Goal: Information Seeking & Learning: Learn about a topic

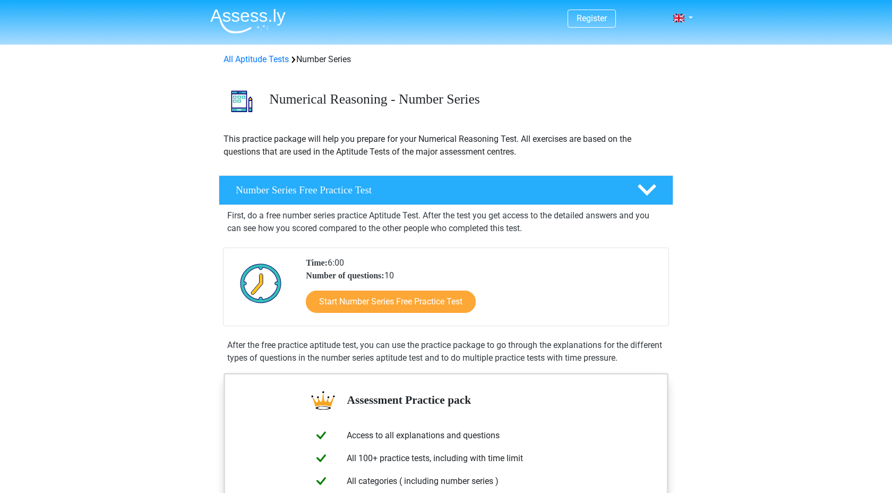
scroll to position [99, 0]
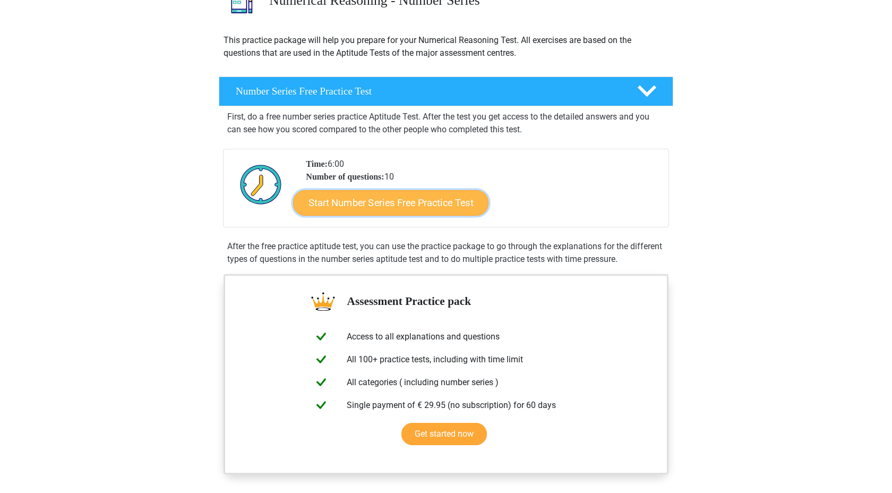
click at [362, 210] on link "Start Number Series Free Practice Test" at bounding box center [390, 202] width 195 height 25
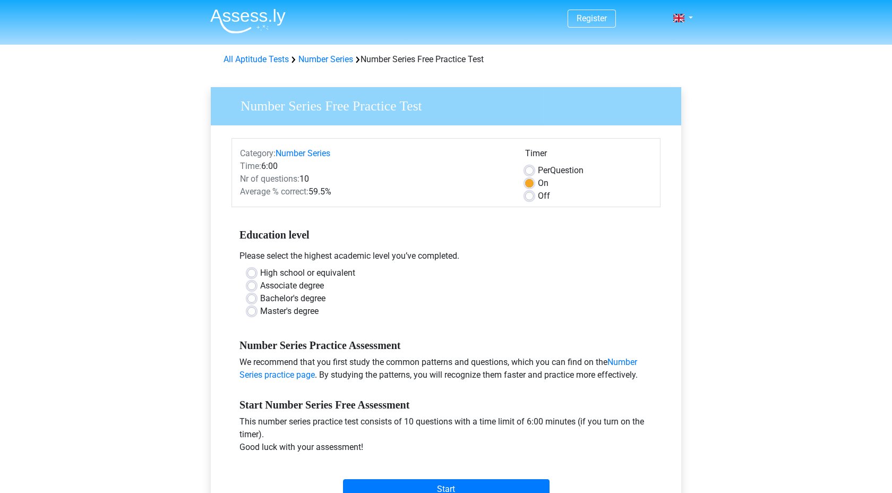
click at [302, 313] on label "Master's degree" at bounding box center [289, 311] width 58 height 13
click at [256, 313] on input "Master's degree" at bounding box center [252, 310] width 8 height 11
radio input "true"
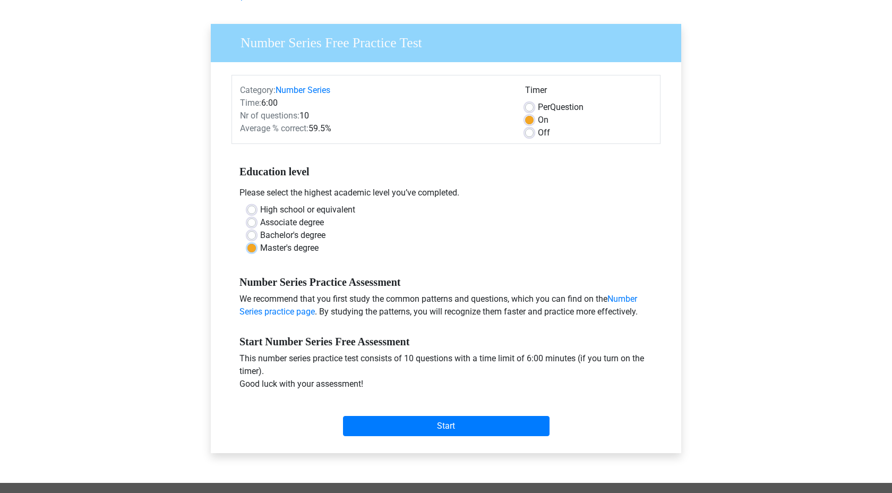
scroll to position [112, 0]
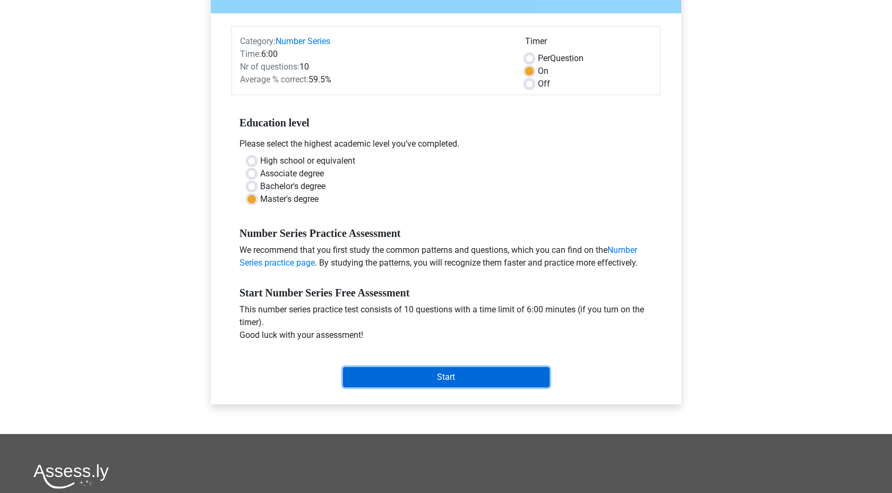
click at [386, 379] on input "Start" at bounding box center [446, 377] width 207 height 20
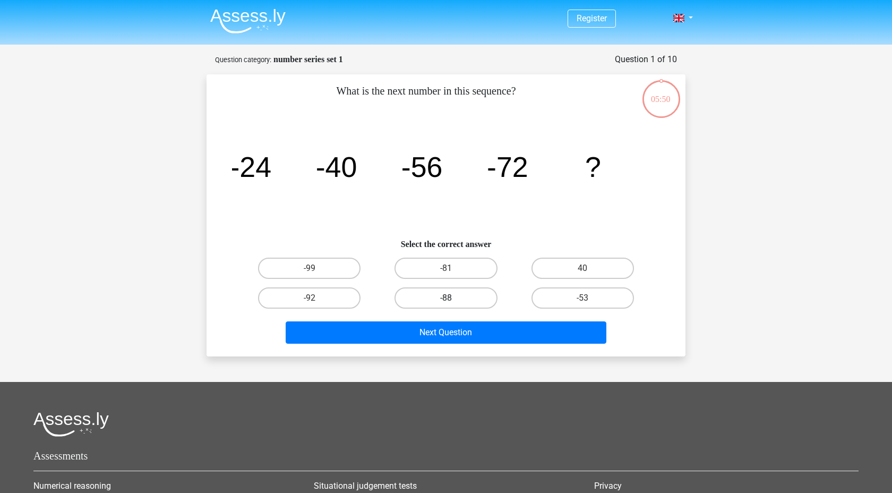
click at [472, 302] on label "-88" at bounding box center [446, 297] width 103 height 21
click at [453, 302] on input "-88" at bounding box center [449, 301] width 7 height 7
radio input "true"
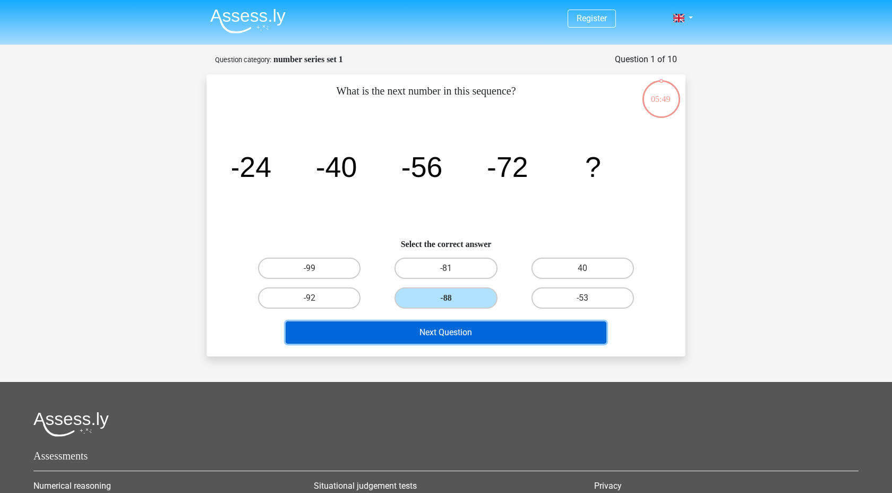
click at [485, 332] on button "Next Question" at bounding box center [446, 332] width 321 height 22
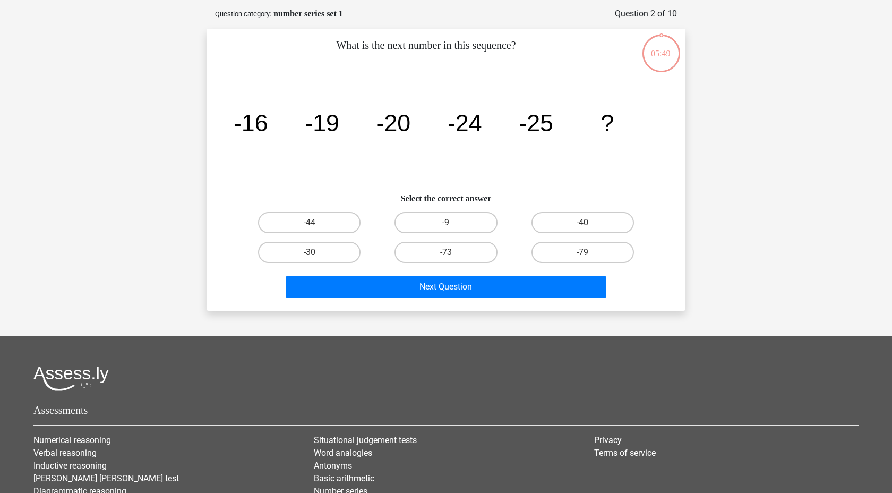
scroll to position [53, 0]
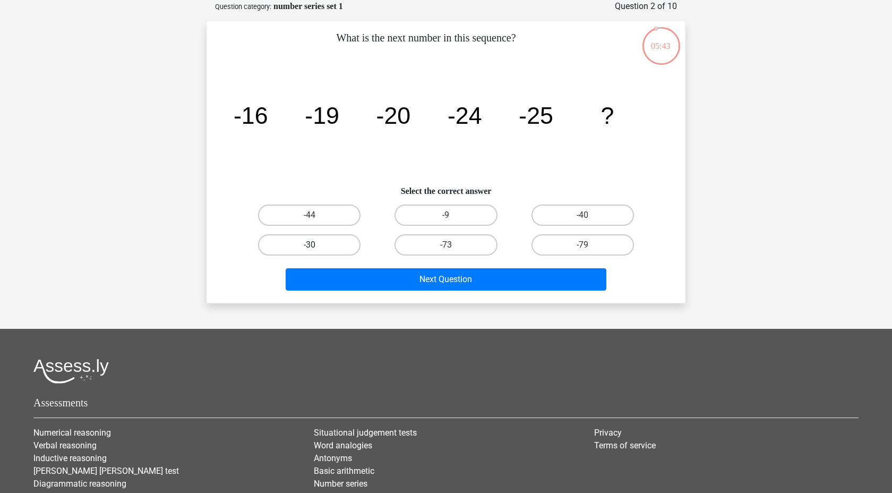
click at [340, 243] on label "-30" at bounding box center [309, 244] width 103 height 21
click at [317, 245] on input "-30" at bounding box center [313, 248] width 7 height 7
radio input "true"
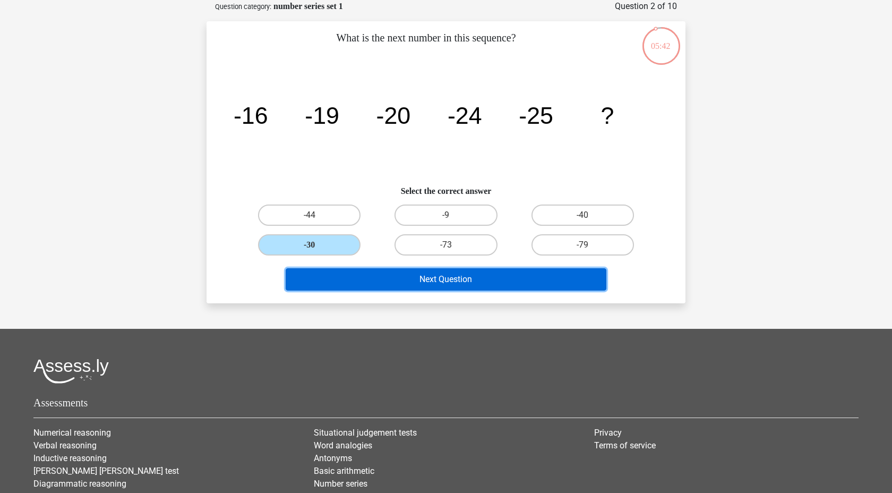
click at [369, 272] on button "Next Question" at bounding box center [446, 279] width 321 height 22
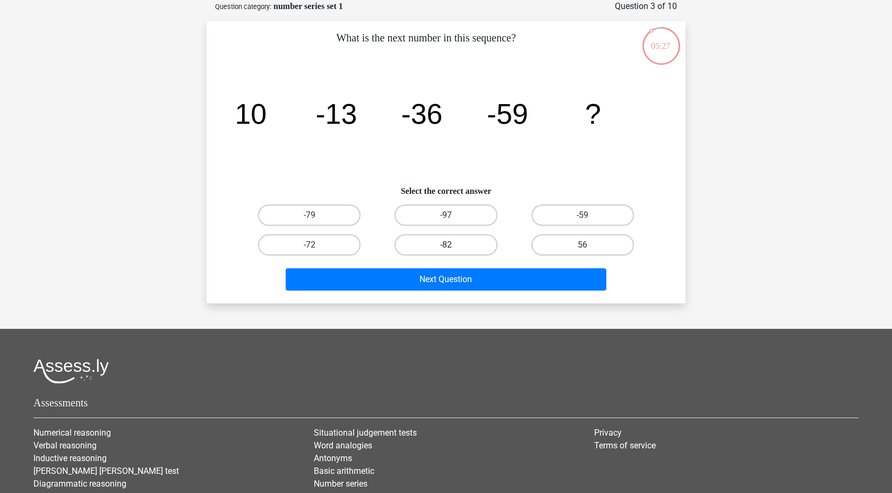
click at [416, 243] on label "-82" at bounding box center [446, 244] width 103 height 21
click at [446, 245] on input "-82" at bounding box center [449, 248] width 7 height 7
radio input "true"
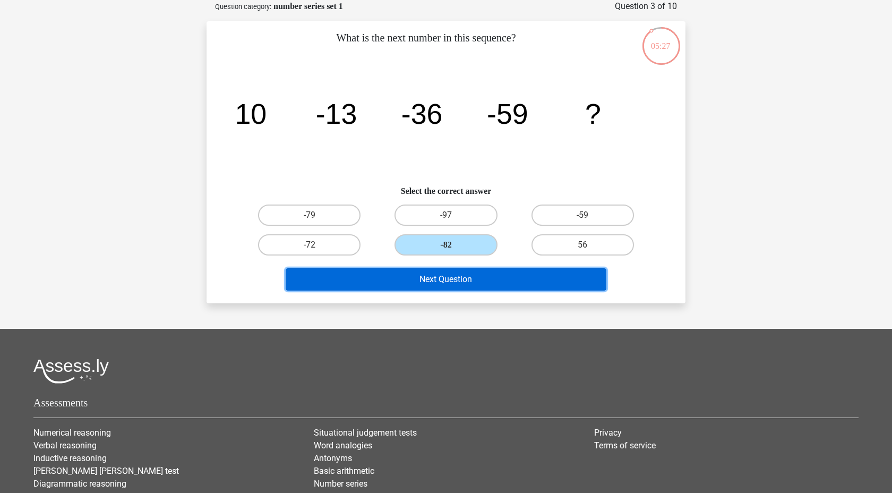
click at [405, 284] on button "Next Question" at bounding box center [446, 279] width 321 height 22
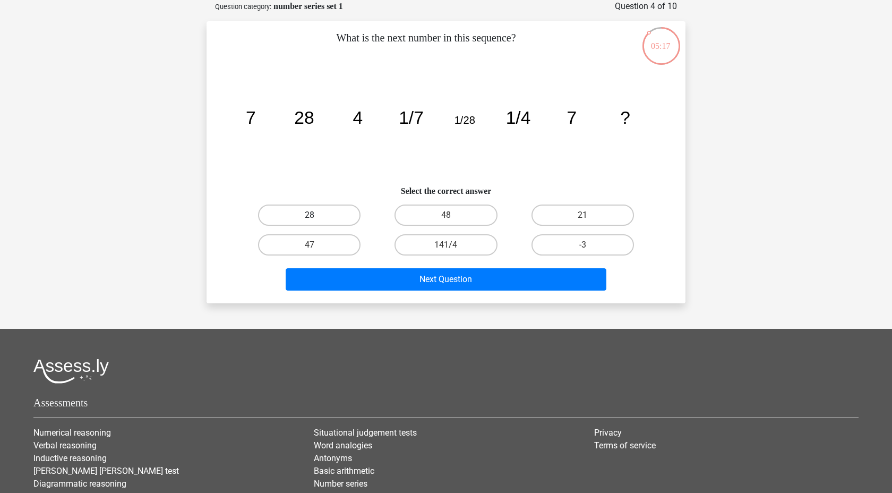
click at [329, 218] on label "28" at bounding box center [309, 215] width 103 height 21
click at [317, 218] on input "28" at bounding box center [313, 218] width 7 height 7
radio input "true"
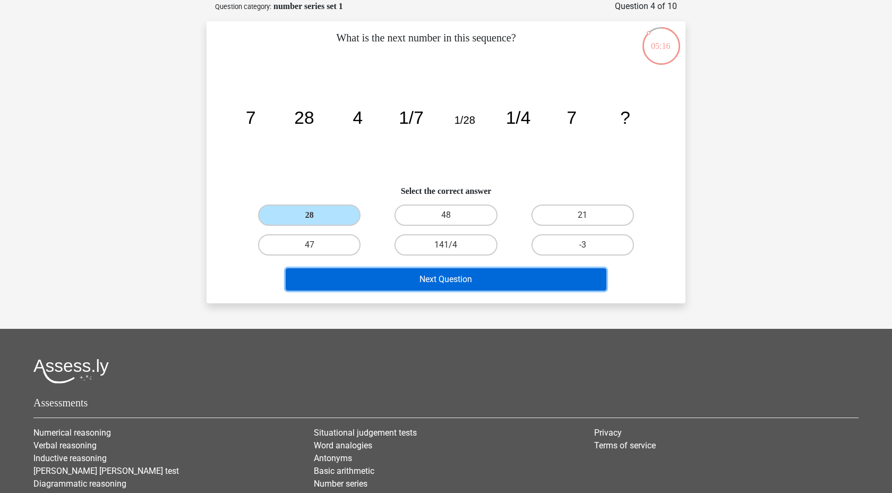
click at [432, 289] on button "Next Question" at bounding box center [446, 279] width 321 height 22
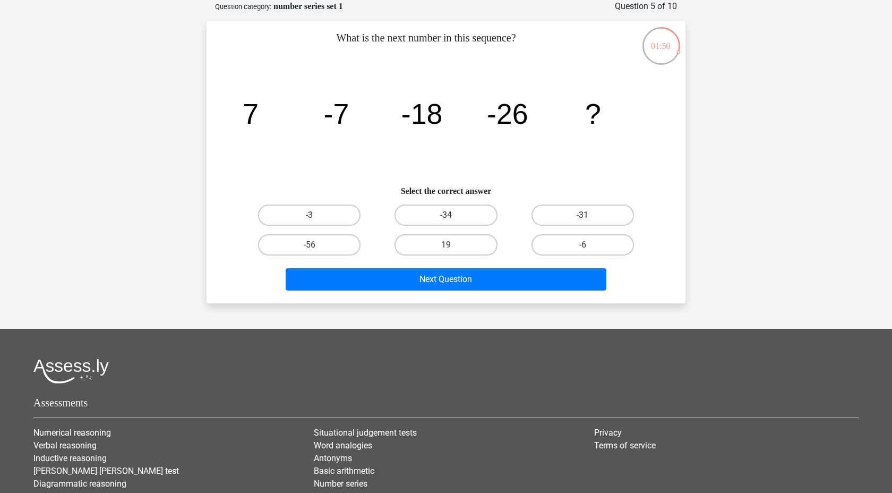
drag, startPoint x: 370, startPoint y: 306, endPoint x: -177, endPoint y: 261, distance: 548.5
click at [0, 261] on html "Register Nederlands English" at bounding box center [446, 278] width 892 height 662
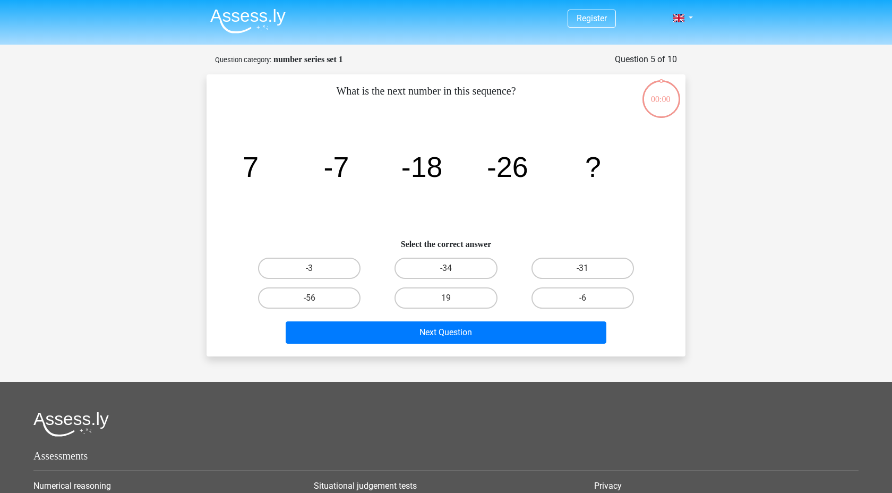
scroll to position [53, 0]
